Goal: Task Accomplishment & Management: Complete application form

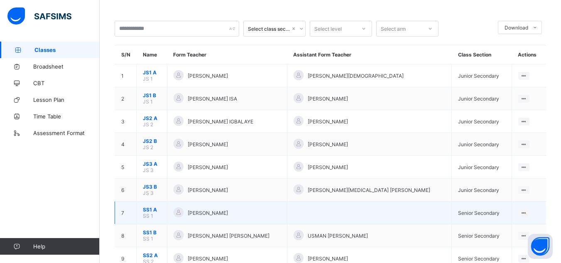
scroll to position [50, 0]
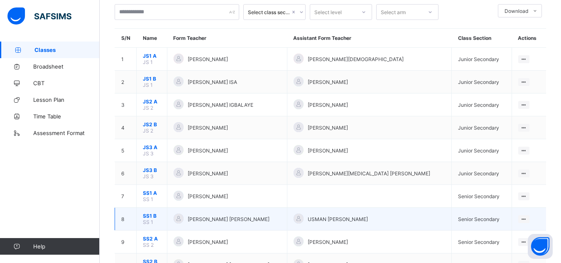
click at [148, 215] on span "SS1 B" at bounding box center [152, 216] width 18 height 6
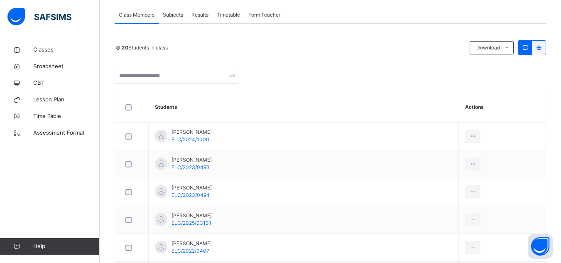
scroll to position [83, 0]
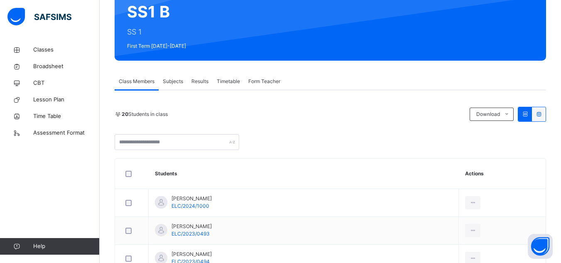
click at [175, 79] on span "Subjects" at bounding box center [173, 81] width 20 height 7
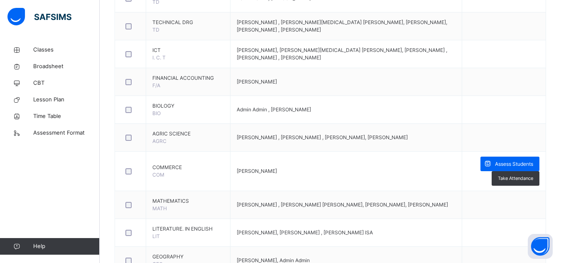
scroll to position [615, 0]
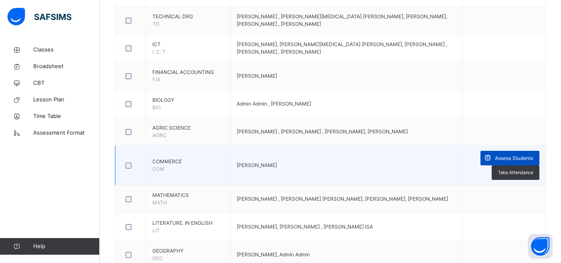
click at [515, 155] on span "Assess Students" at bounding box center [514, 158] width 38 height 7
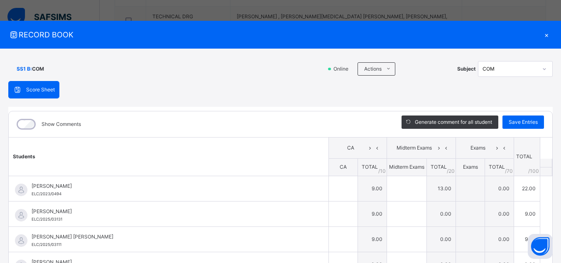
type input "*"
type input "**"
type input "*"
click at [283, 94] on div "Score Sheet Score Sheet Show Comments Generate comment for all student Save Ent…" at bounding box center [280, 215] width 545 height 268
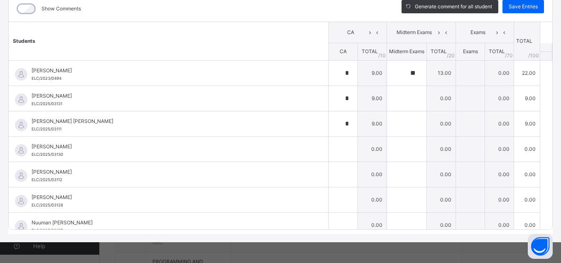
scroll to position [631, 0]
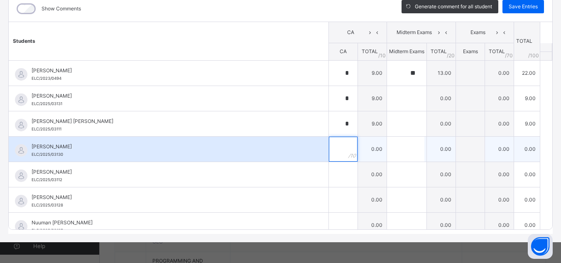
click at [335, 154] on div at bounding box center [343, 149] width 29 height 25
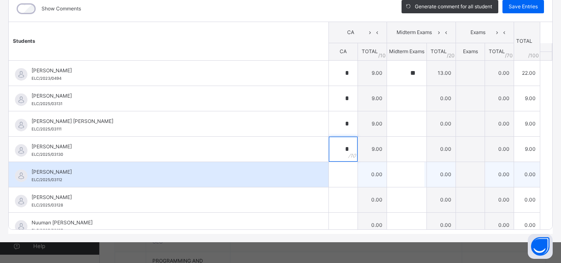
type input "*"
click at [332, 171] on input "text" at bounding box center [343, 174] width 29 height 25
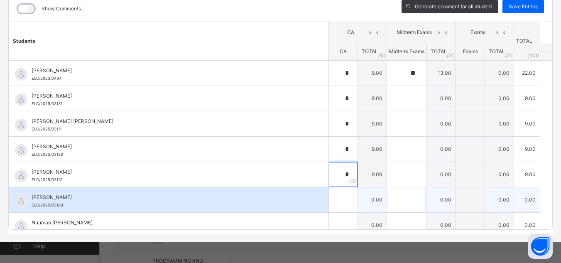
type input "*"
click at [331, 199] on input "text" at bounding box center [343, 199] width 29 height 25
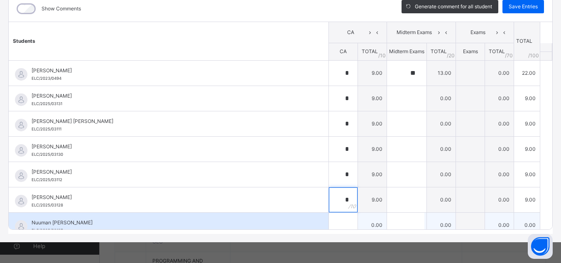
type input "*"
click at [313, 221] on div "Nuuman [PERSON_NAME] ELC/2025/03127" at bounding box center [169, 225] width 320 height 25
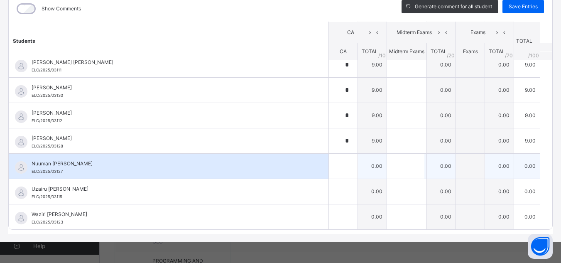
scroll to position [59, 0]
click at [329, 172] on input "text" at bounding box center [343, 165] width 29 height 25
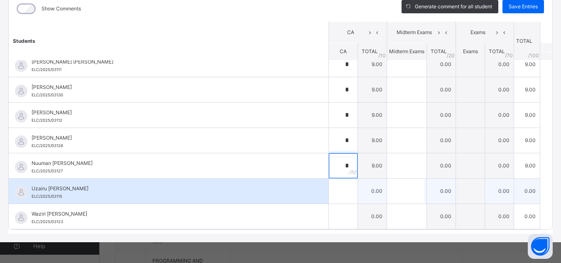
type input "*"
click at [329, 192] on input "text" at bounding box center [343, 191] width 29 height 25
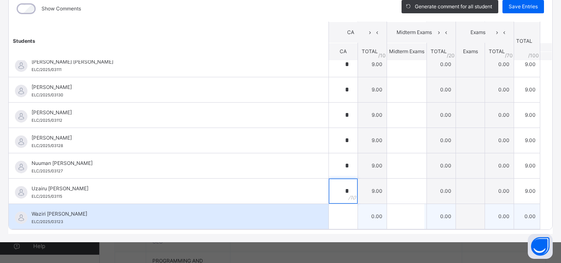
type input "*"
click at [334, 216] on div at bounding box center [343, 216] width 29 height 25
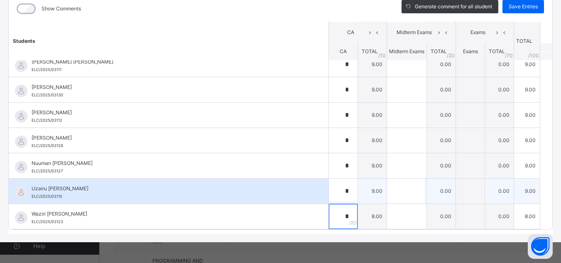
type input "*"
click at [302, 189] on div "Uzairu [PERSON_NAME] ELC/2025/03115" at bounding box center [169, 191] width 320 height 25
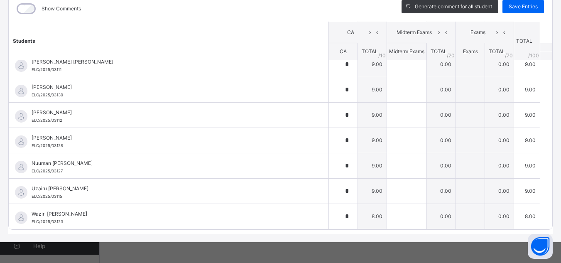
click at [243, 230] on div "Show Comments Generate comment for all student Save Entries Class Level: SS1 B …" at bounding box center [280, 112] width 545 height 243
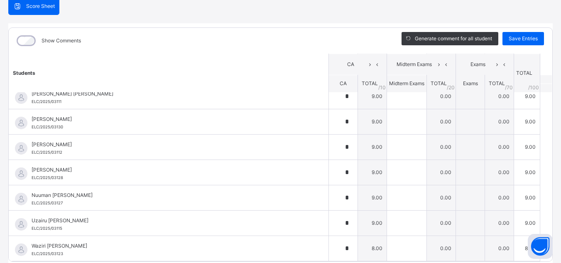
scroll to position [82, 0]
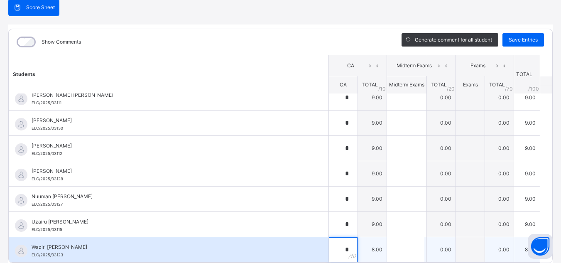
click at [337, 248] on div "*" at bounding box center [343, 249] width 29 height 25
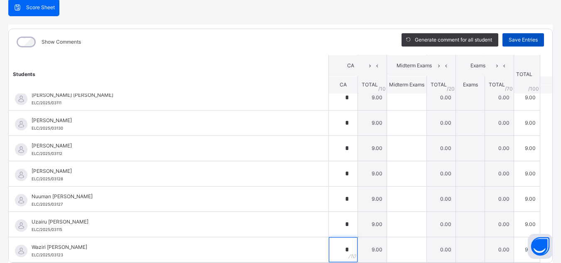
type input "*"
click at [513, 39] on span "Save Entries" at bounding box center [523, 39] width 29 height 7
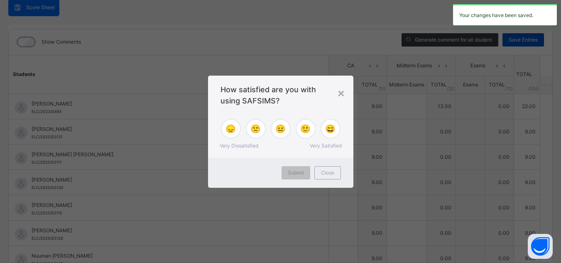
type input "*"
type input "**"
type input "*"
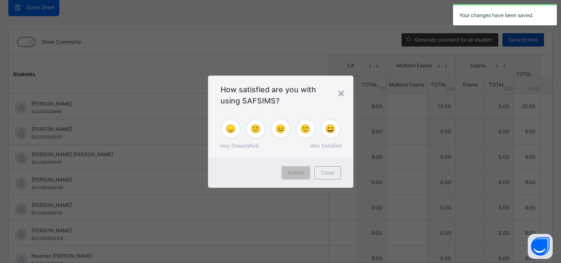
type input "*"
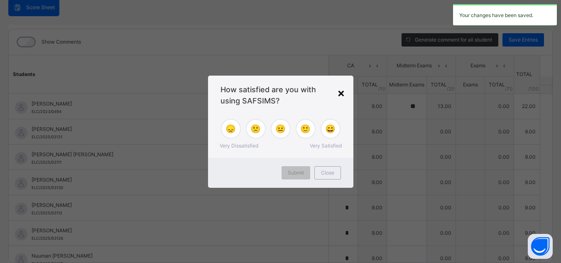
click at [341, 91] on div "×" at bounding box center [341, 92] width 8 height 17
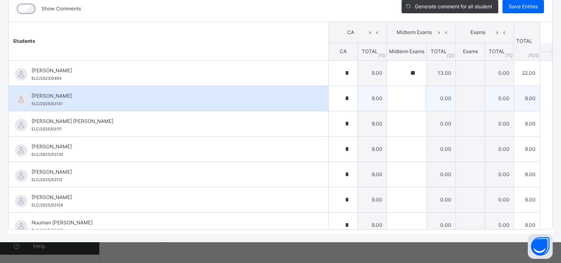
scroll to position [674, 0]
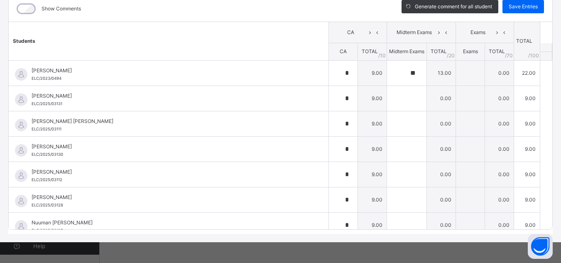
click at [8, 219] on div "SS1 B : COM Online Actions Download Empty Score Sheet Upload/map score sheet Su…" at bounding box center [280, 87] width 561 height 309
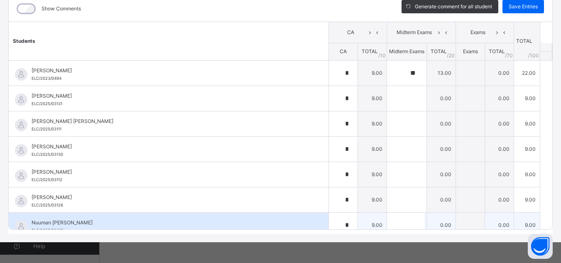
click at [77, 213] on div "Nuuman [PERSON_NAME] ELC/2025/03127" at bounding box center [169, 225] width 320 height 25
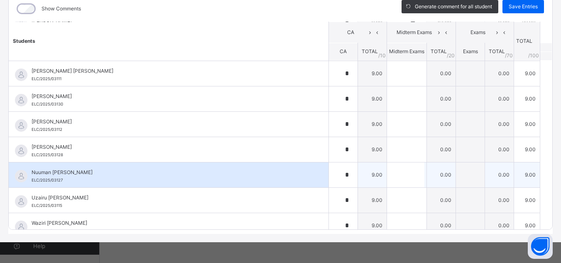
scroll to position [59, 0]
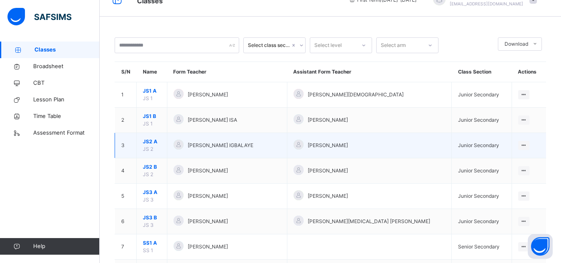
scroll to position [33, 0]
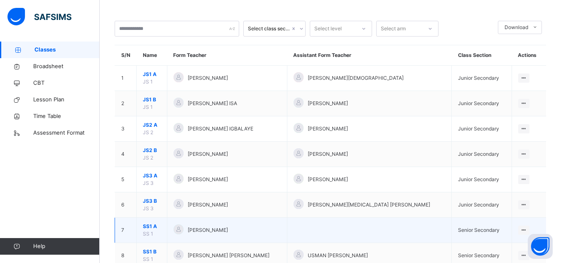
click at [145, 226] on span "SS1 A" at bounding box center [152, 226] width 18 height 7
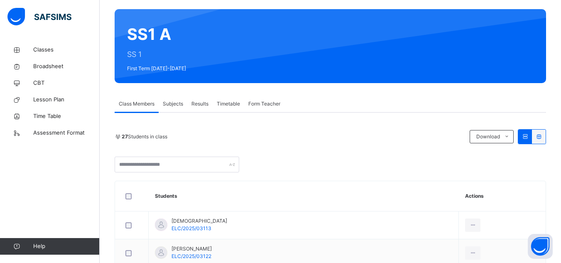
scroll to position [59, 0]
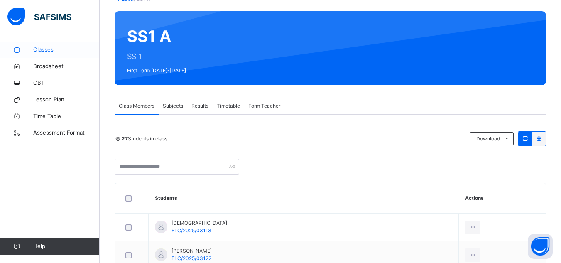
click at [42, 50] on span "Classes" at bounding box center [66, 50] width 66 height 8
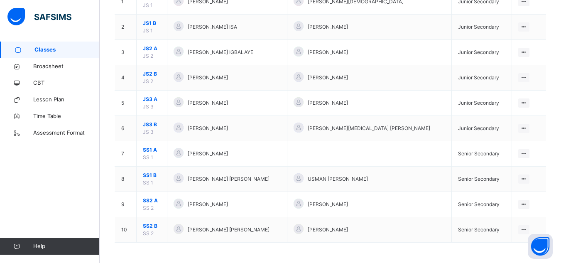
scroll to position [110, 0]
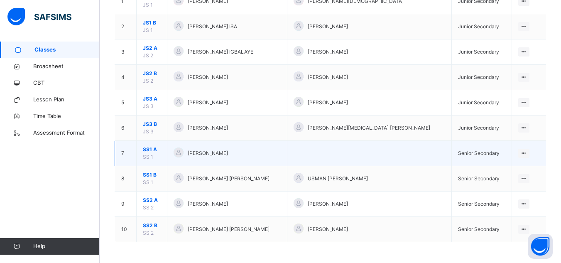
click at [146, 149] on span "SS1 A" at bounding box center [152, 149] width 18 height 7
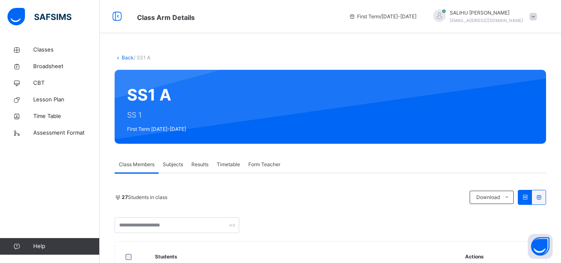
click at [174, 164] on span "Subjects" at bounding box center [173, 164] width 20 height 7
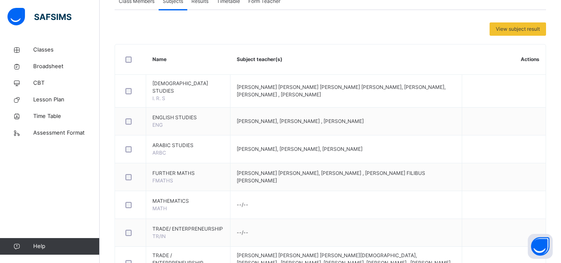
scroll to position [164, 0]
click at [43, 47] on span "Classes" at bounding box center [66, 50] width 66 height 8
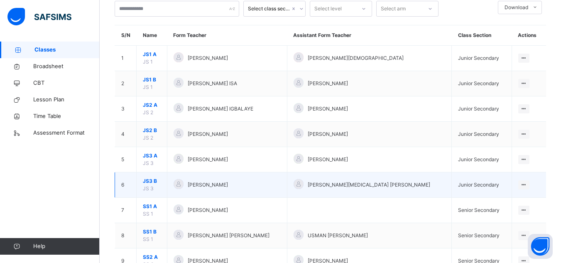
scroll to position [66, 0]
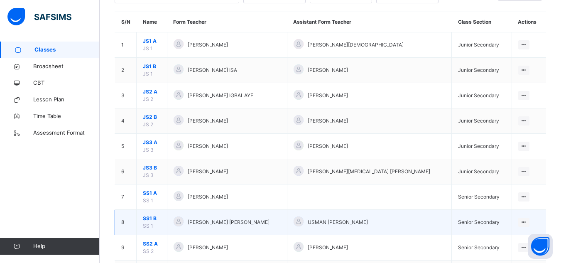
click at [153, 216] on span "SS1 B" at bounding box center [152, 218] width 18 height 7
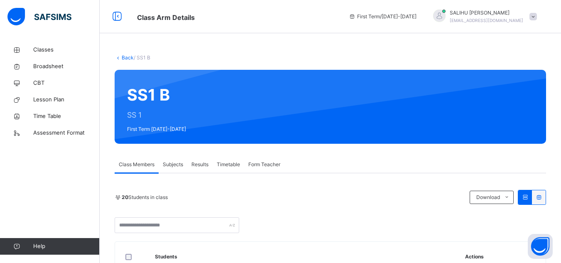
click at [172, 164] on span "Subjects" at bounding box center [173, 164] width 20 height 7
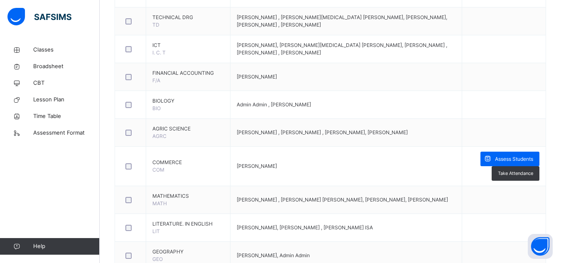
scroll to position [615, 0]
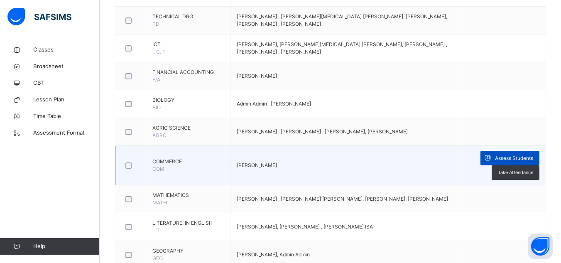
click at [501, 156] on span "Assess Students" at bounding box center [514, 158] width 38 height 7
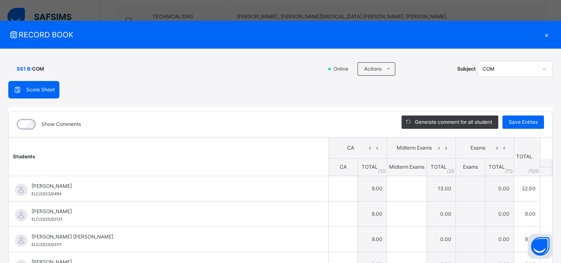
type input "*"
type input "**"
type input "*"
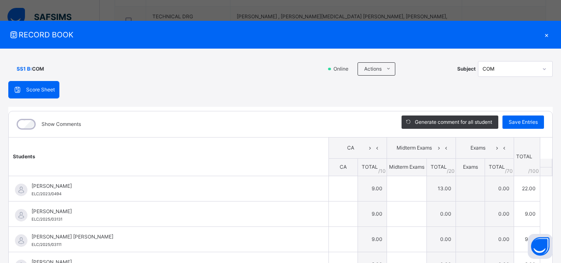
type input "*"
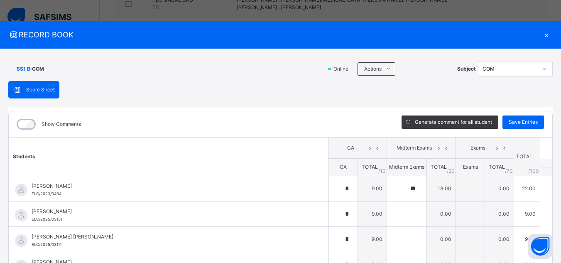
scroll to position [648, 0]
click at [298, 168] on th "Students" at bounding box center [169, 156] width 320 height 39
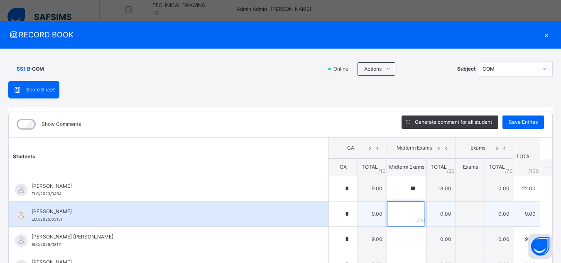
click at [387, 209] on input "text" at bounding box center [405, 213] width 37 height 25
click at [294, 206] on div "[PERSON_NAME] ELC/2025/03131" at bounding box center [169, 213] width 320 height 25
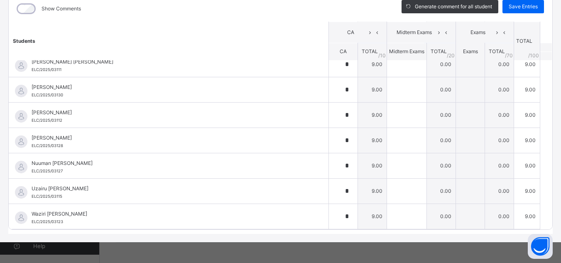
scroll to position [674, 0]
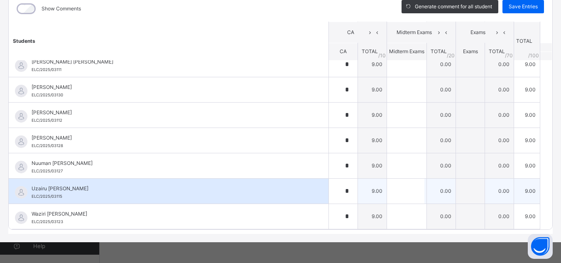
click at [272, 198] on div "Uzairu [PERSON_NAME] ELC/2025/03115" at bounding box center [171, 192] width 278 height 15
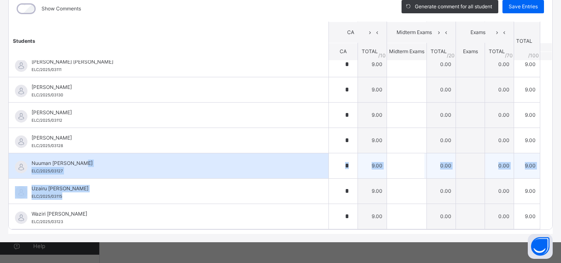
drag, startPoint x: 272, startPoint y: 198, endPoint x: 260, endPoint y: 156, distance: 43.6
click at [260, 156] on tbody "[PERSON_NAME] ELC/2023/0494 [PERSON_NAME] ELC/2023/0494 * 9.00 ** 13.00 0.00 22…" at bounding box center [281, 115] width 544 height 228
click at [260, 156] on div "Nuuman [PERSON_NAME] ELC/2025/03127" at bounding box center [169, 165] width 320 height 25
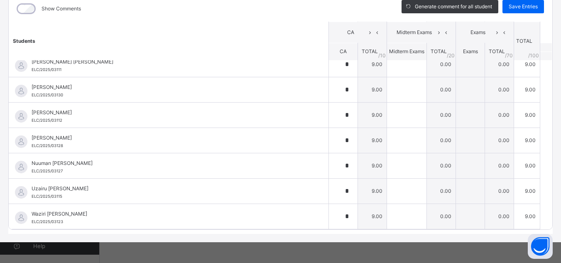
click at [0, 128] on div "SS1 B : COM Online Actions Download Empty Score Sheet Upload/map score sheet Su…" at bounding box center [280, 87] width 561 height 309
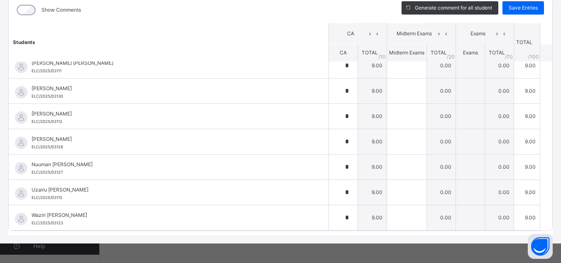
scroll to position [115, 0]
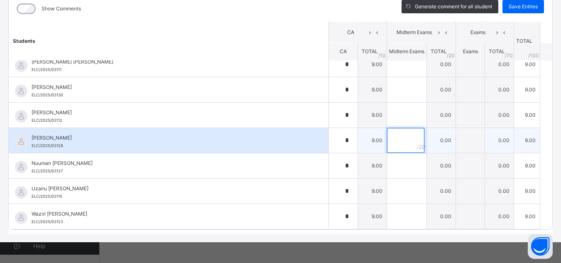
click at [394, 142] on input "text" at bounding box center [405, 140] width 37 height 25
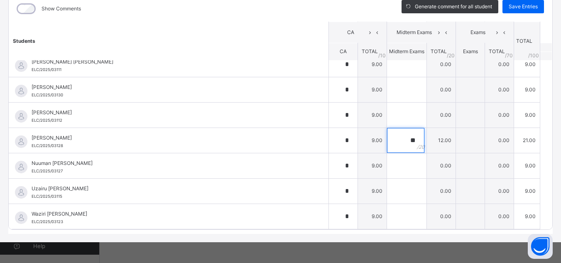
type input "**"
click at [315, 231] on div "Show Comments Generate comment for all student Save Entries Class Level: SS1 B …" at bounding box center [280, 112] width 545 height 243
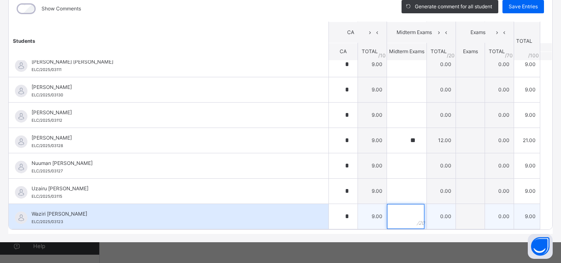
click at [390, 216] on input "text" at bounding box center [405, 216] width 37 height 25
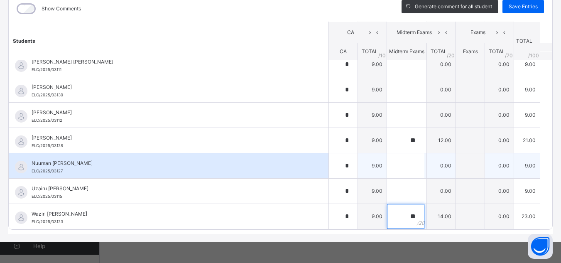
type input "**"
click at [289, 157] on div "Nuuman [PERSON_NAME] ELC/2025/03127" at bounding box center [169, 165] width 320 height 25
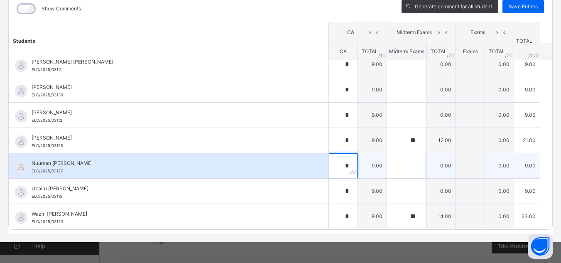
click at [336, 164] on div "*" at bounding box center [343, 165] width 29 height 25
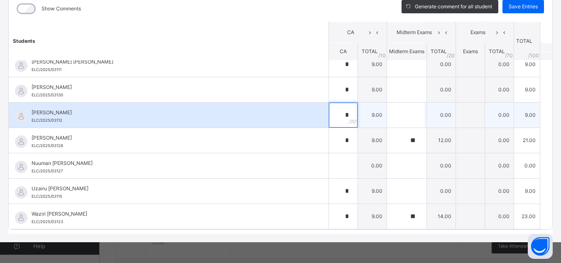
click at [336, 117] on div "*" at bounding box center [343, 115] width 29 height 25
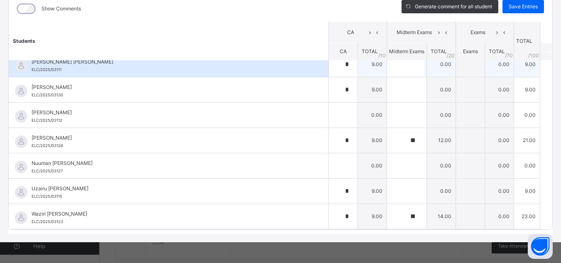
click at [277, 63] on span "[PERSON_NAME] [PERSON_NAME]" at bounding box center [171, 61] width 278 height 7
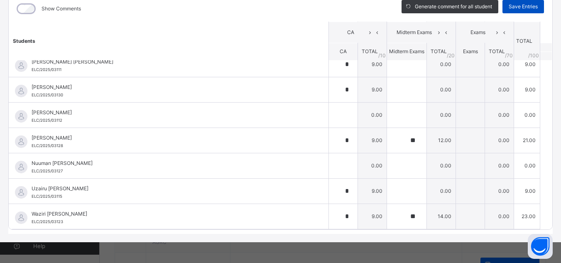
click at [511, 5] on span "Save Entries" at bounding box center [523, 6] width 29 height 7
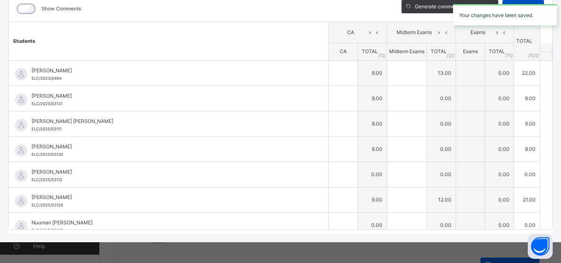
type input "*"
type input "**"
type input "*"
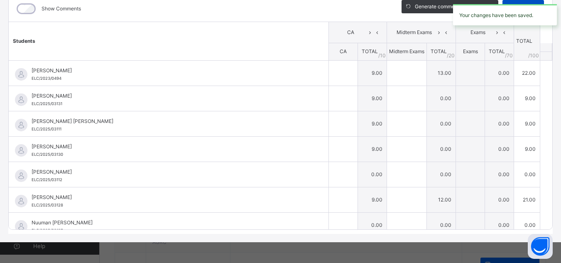
type input "*"
type input "**"
type input "*"
type input "**"
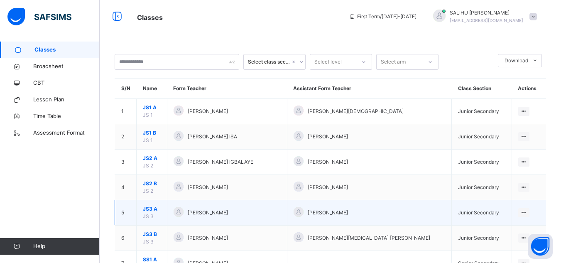
click at [335, 223] on td "[PERSON_NAME]" at bounding box center [369, 212] width 165 height 25
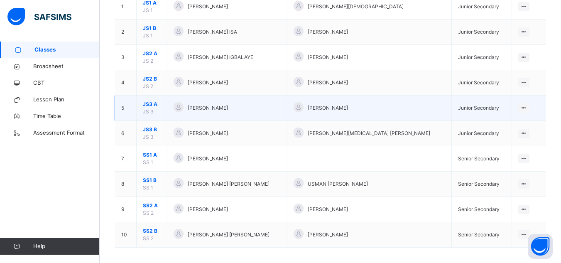
scroll to position [110, 0]
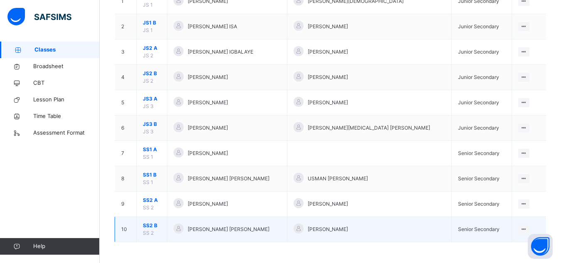
click at [148, 226] on span "SS2 B" at bounding box center [152, 225] width 18 height 7
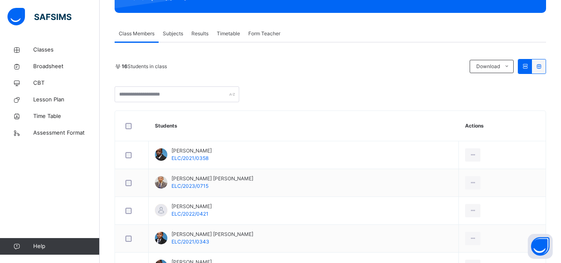
scroll to position [133, 0]
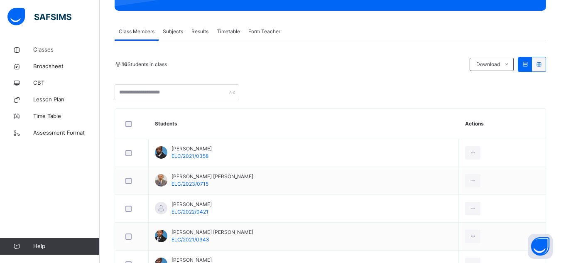
click at [167, 30] on span "Subjects" at bounding box center [173, 31] width 20 height 7
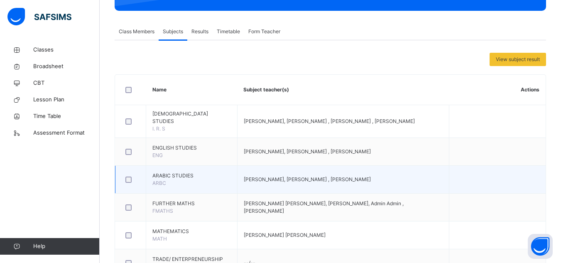
click at [340, 171] on td "[PERSON_NAME], [PERSON_NAME] , [PERSON_NAME]" at bounding box center [343, 180] width 212 height 28
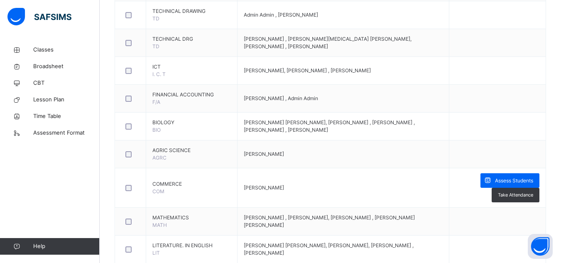
scroll to position [582, 0]
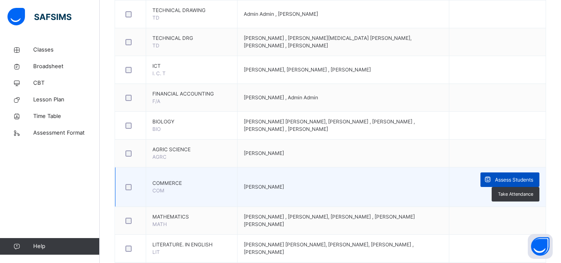
click at [513, 184] on span "Assess Students" at bounding box center [514, 179] width 38 height 7
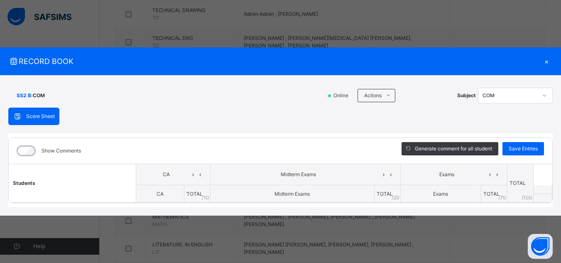
click at [352, 177] on span "Midterm Exams" at bounding box center [298, 174] width 163 height 7
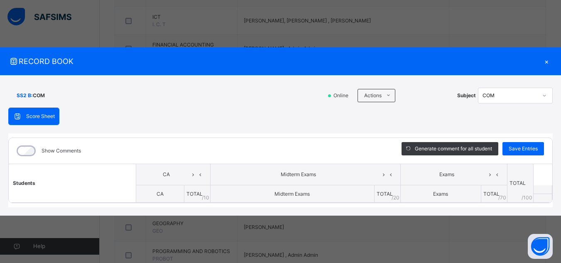
scroll to position [631, 0]
click at [546, 60] on div "×" at bounding box center [546, 61] width 12 height 11
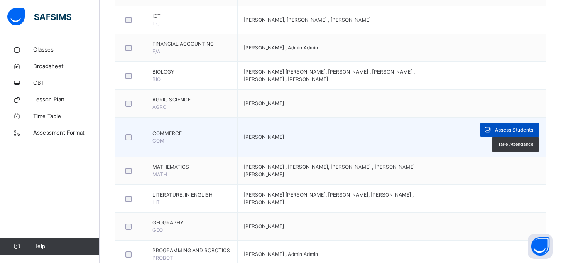
click at [510, 130] on div "Assess Students" at bounding box center [510, 130] width 59 height 15
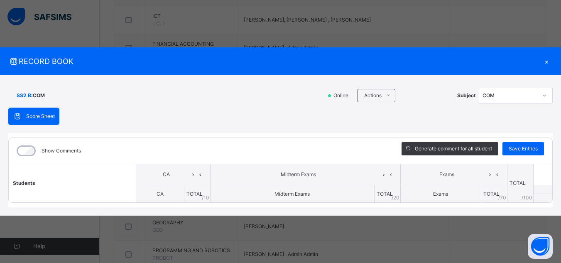
click at [337, 191] on th "Midterm Exams" at bounding box center [292, 193] width 164 height 17
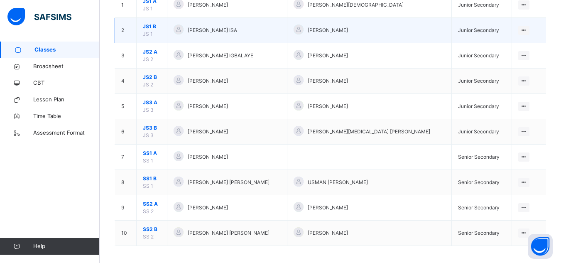
scroll to position [110, 0]
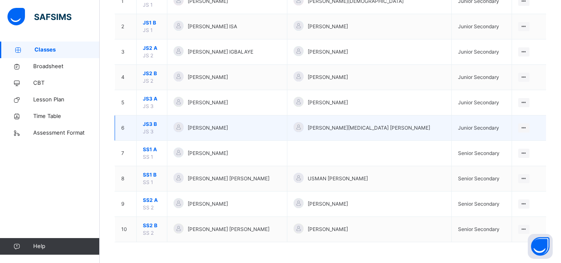
click at [190, 124] on div "[PERSON_NAME]" at bounding box center [227, 128] width 107 height 12
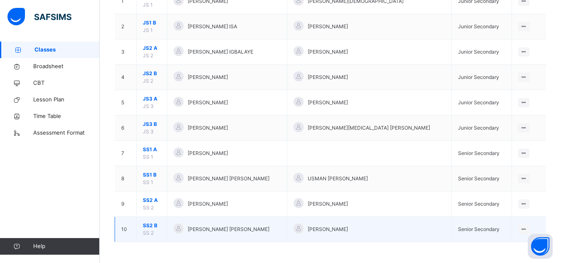
click at [151, 230] on span "SS 2" at bounding box center [148, 233] width 11 height 6
click at [150, 227] on span "SS2 B" at bounding box center [152, 225] width 18 height 7
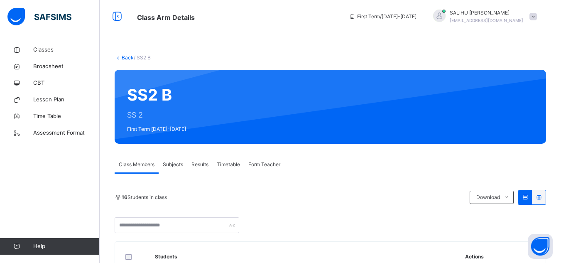
click at [275, 227] on div at bounding box center [331, 225] width 432 height 16
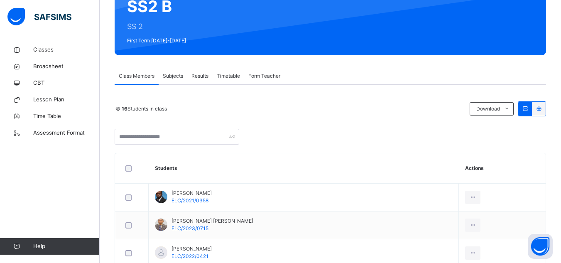
scroll to position [83, 0]
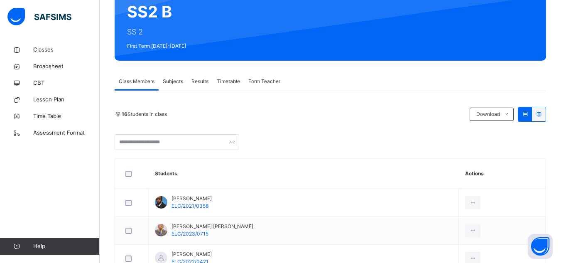
click at [168, 80] on span "Subjects" at bounding box center [173, 81] width 20 height 7
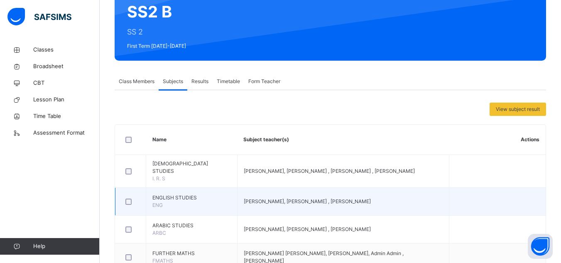
click at [367, 192] on td "[PERSON_NAME], [PERSON_NAME] , [PERSON_NAME]" at bounding box center [343, 202] width 212 height 28
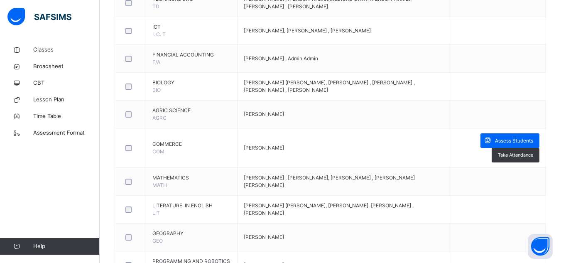
scroll to position [631, 0]
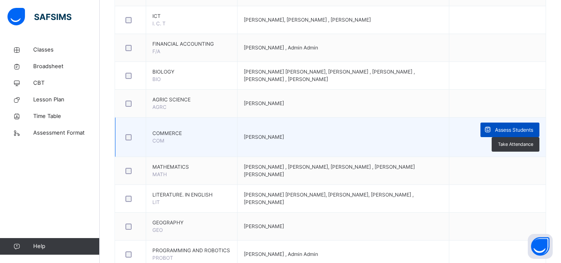
click at [524, 133] on span "Assess Students" at bounding box center [514, 129] width 38 height 7
